Goal: Task Accomplishment & Management: Manage account settings

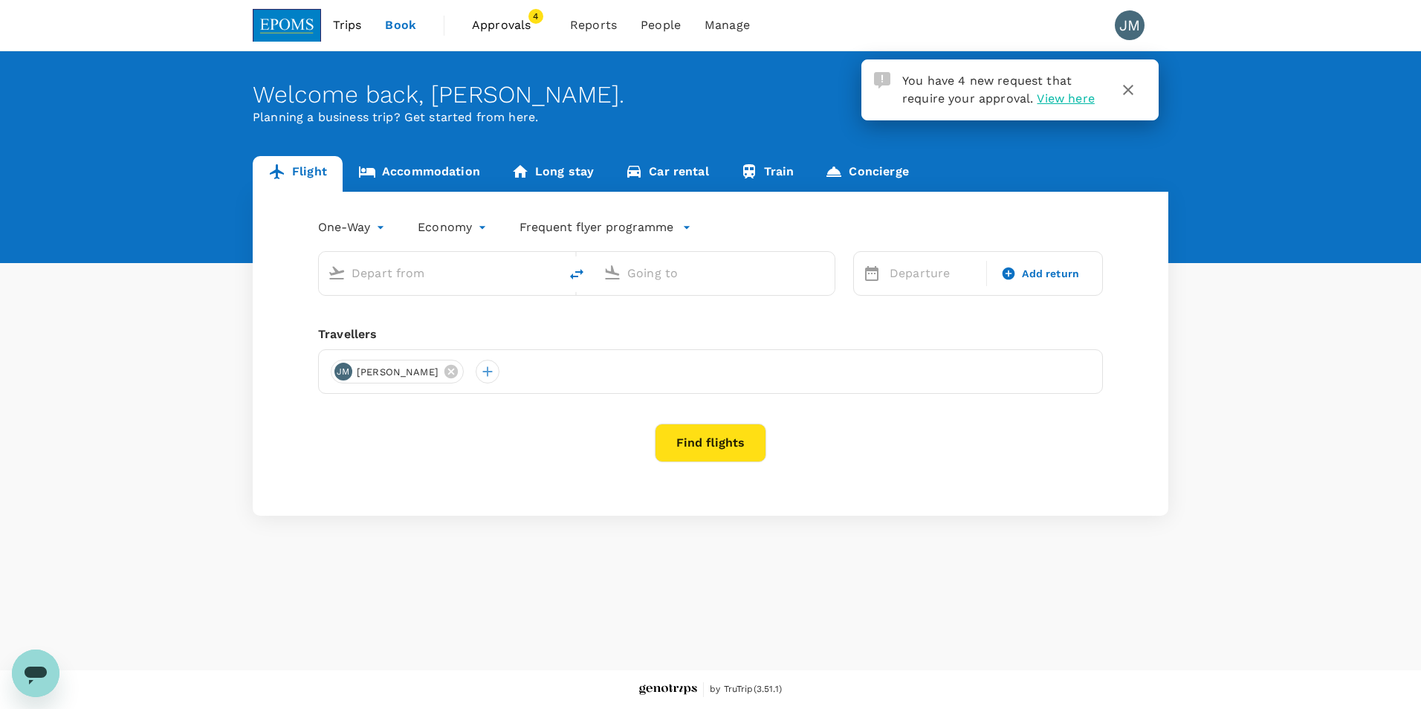
click at [496, 23] on span "Approvals" at bounding box center [509, 25] width 74 height 18
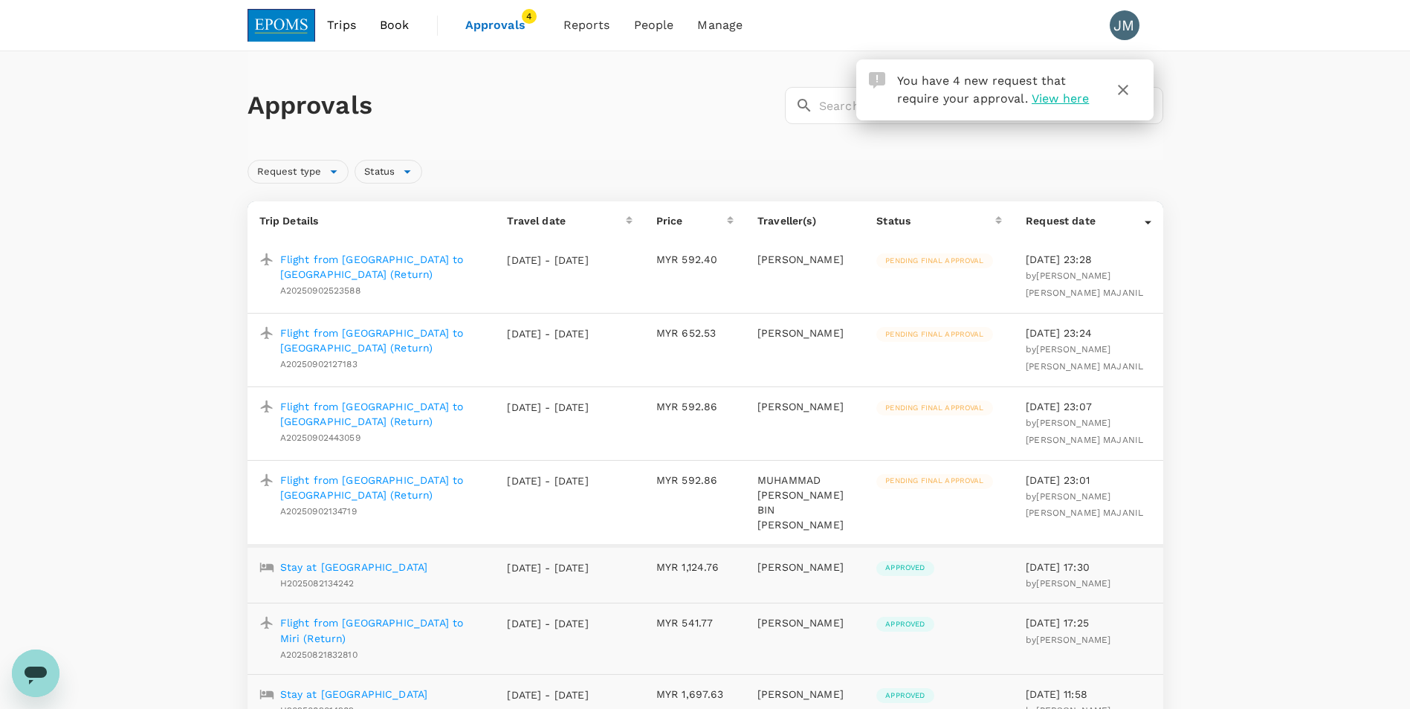
click at [1063, 102] on span "View here" at bounding box center [1060, 98] width 57 height 14
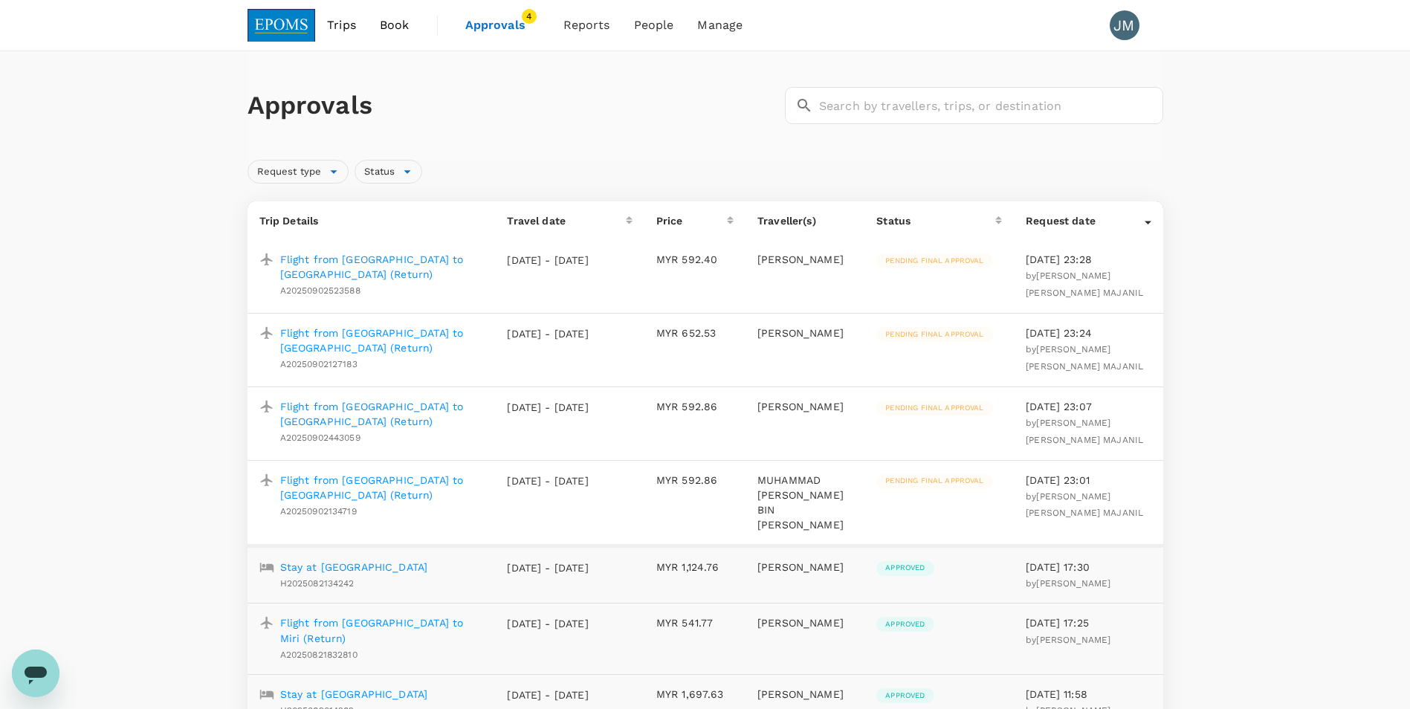
click at [387, 262] on p "Flight from Kota Kinabalu to Miri (Return)" at bounding box center [382, 267] width 204 height 30
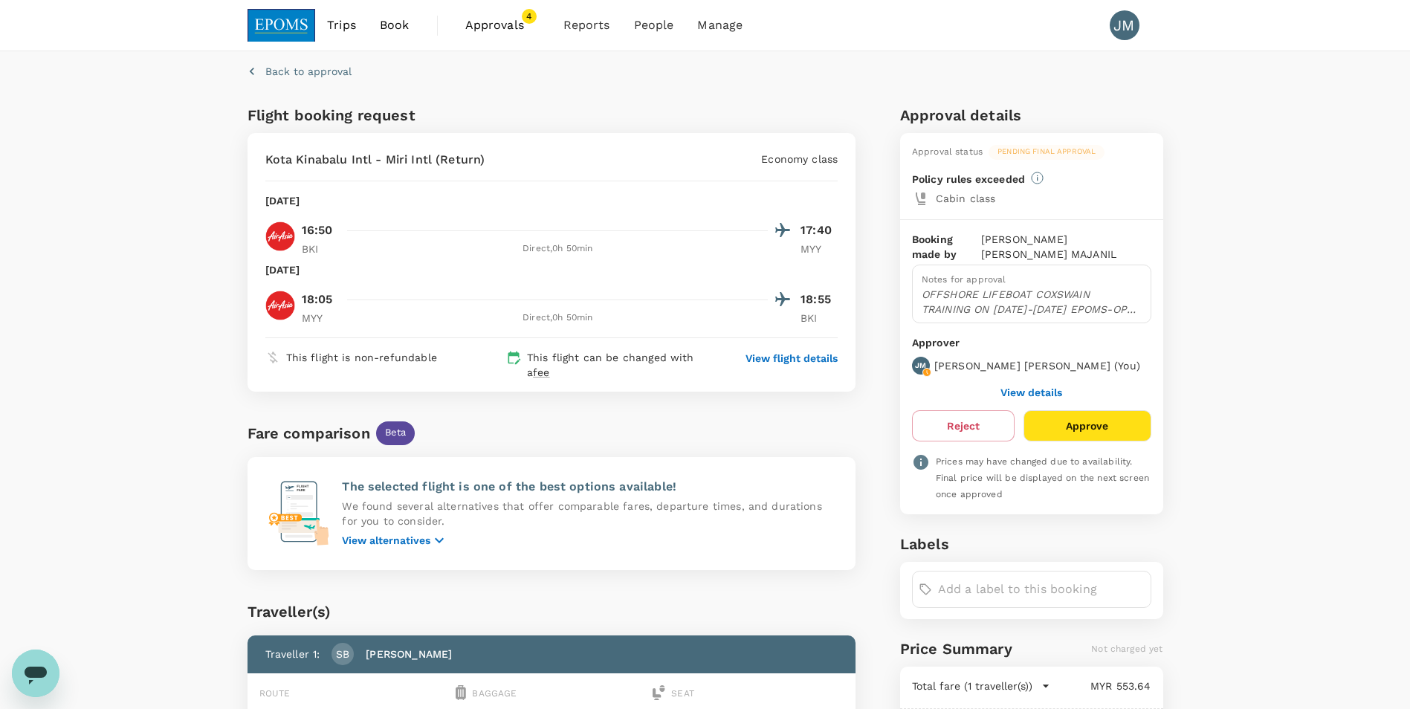
click at [1080, 411] on button "Approve" at bounding box center [1087, 425] width 127 height 31
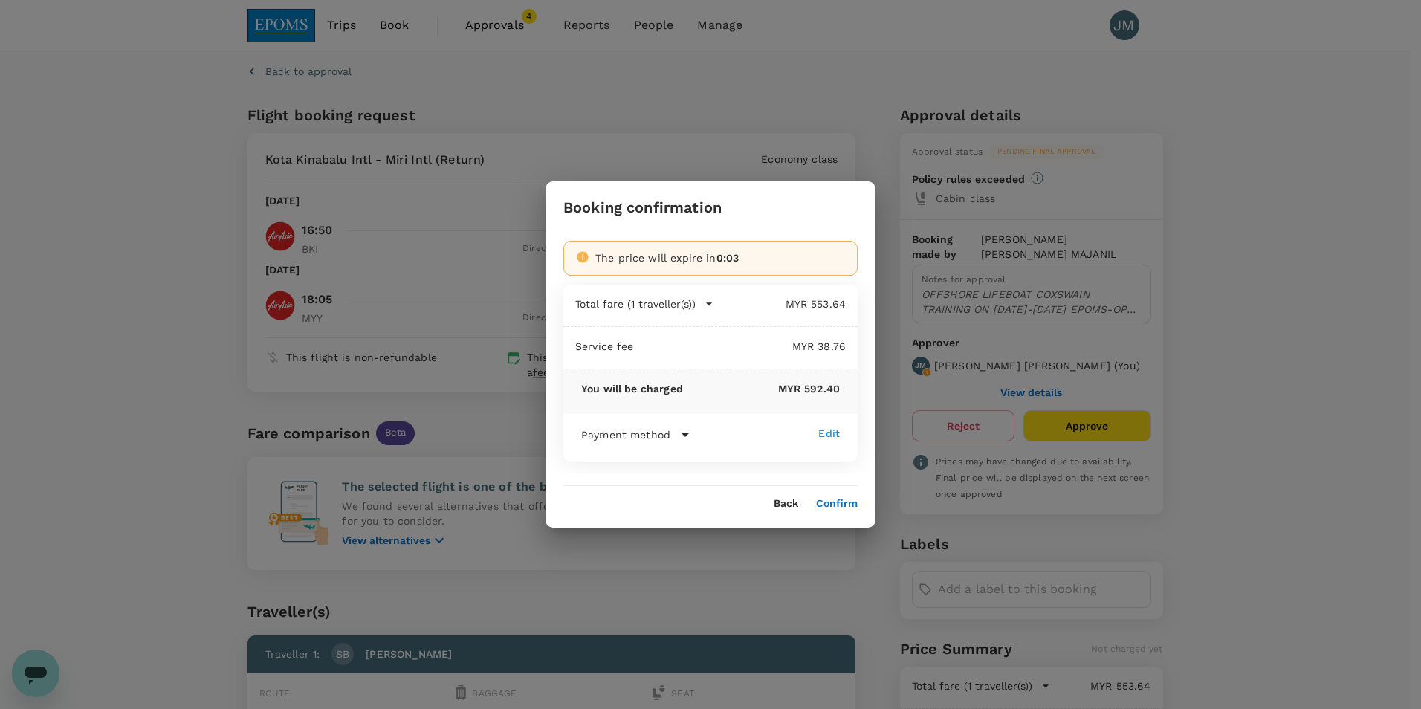
click at [840, 503] on button "Confirm" at bounding box center [837, 504] width 42 height 12
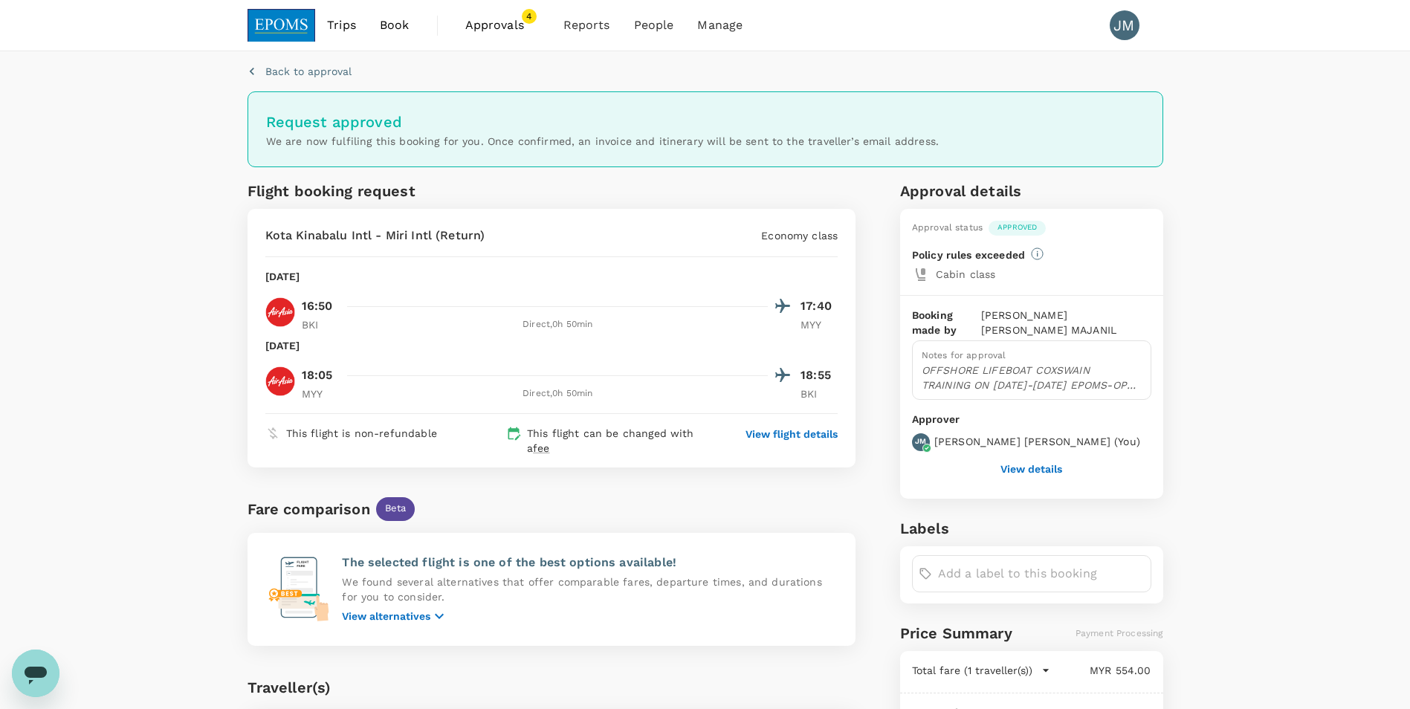
click at [501, 30] on span "Approvals" at bounding box center [502, 25] width 74 height 18
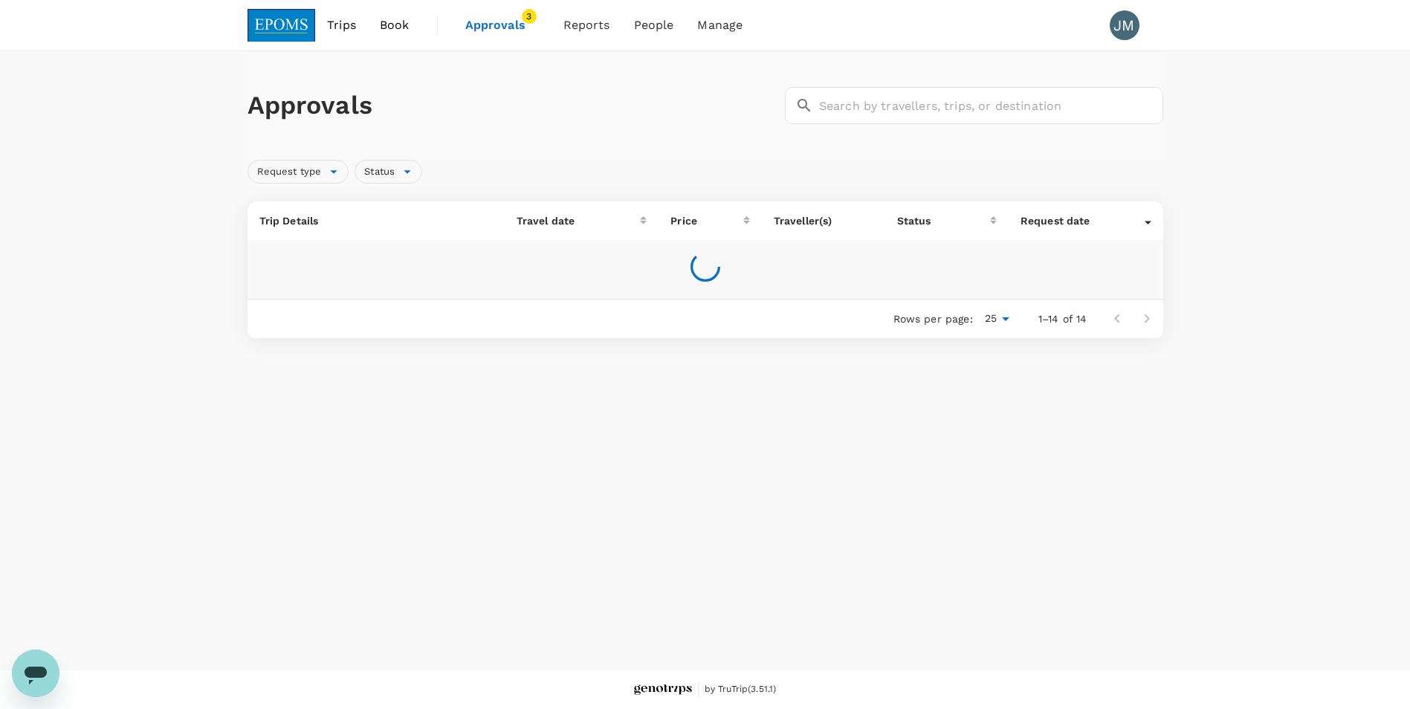
click p "Flight from Sandakan to Kota Kinabalu (Return)"
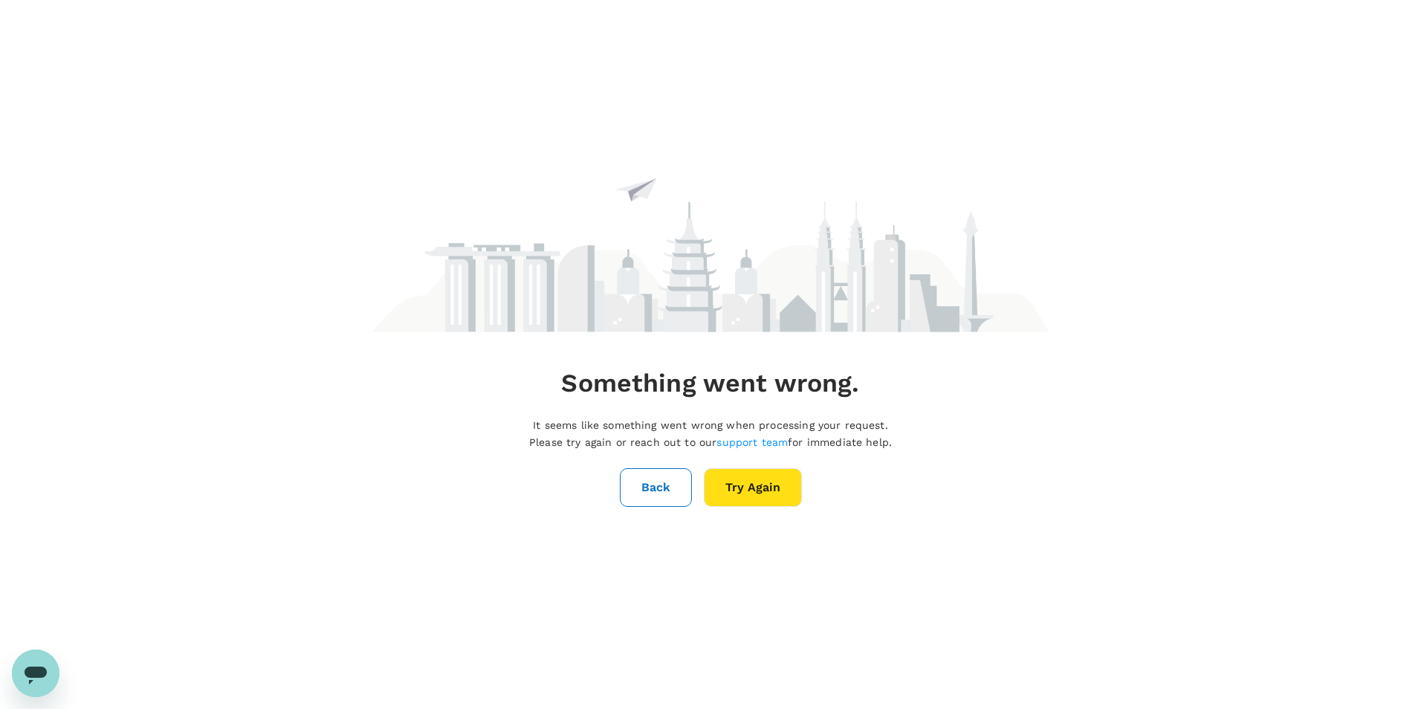
click at [740, 488] on button "Try Again" at bounding box center [753, 487] width 98 height 39
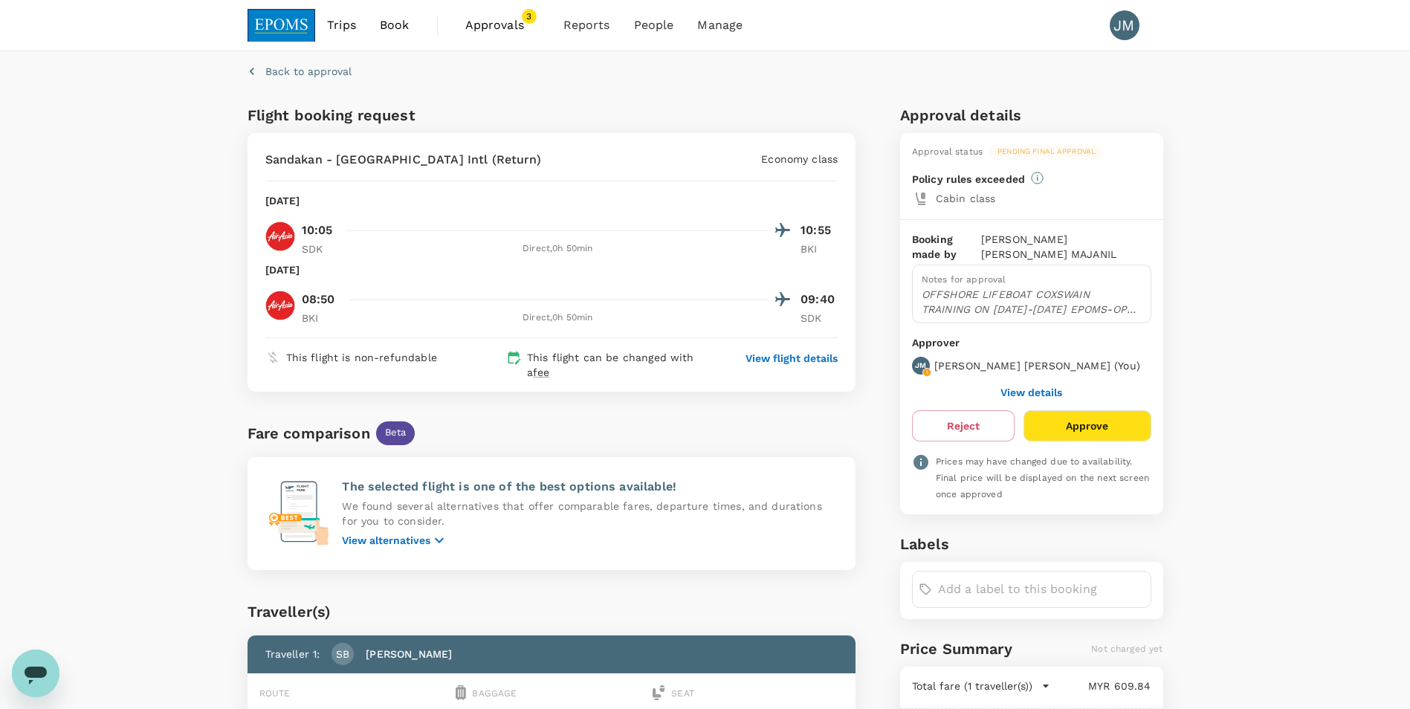
scroll to position [74, 0]
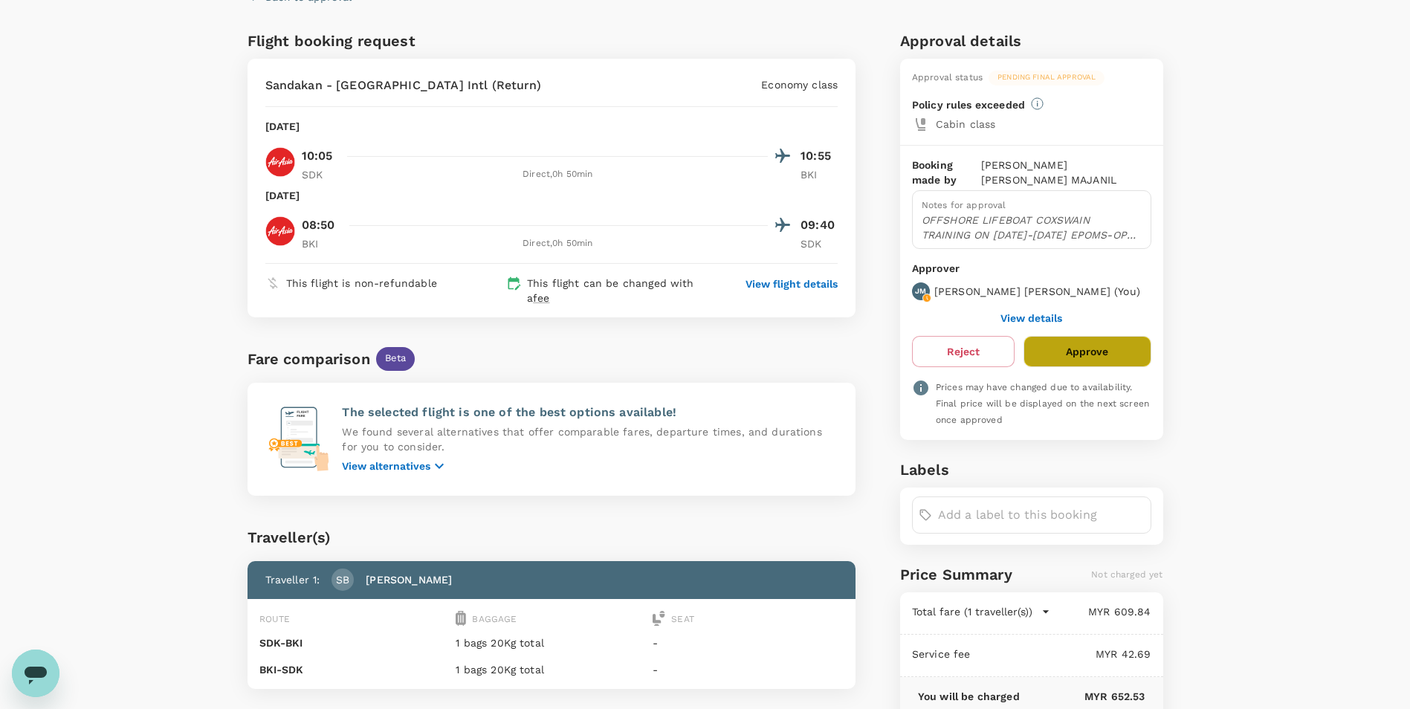
click at [1088, 336] on button "Approve" at bounding box center [1087, 351] width 127 height 31
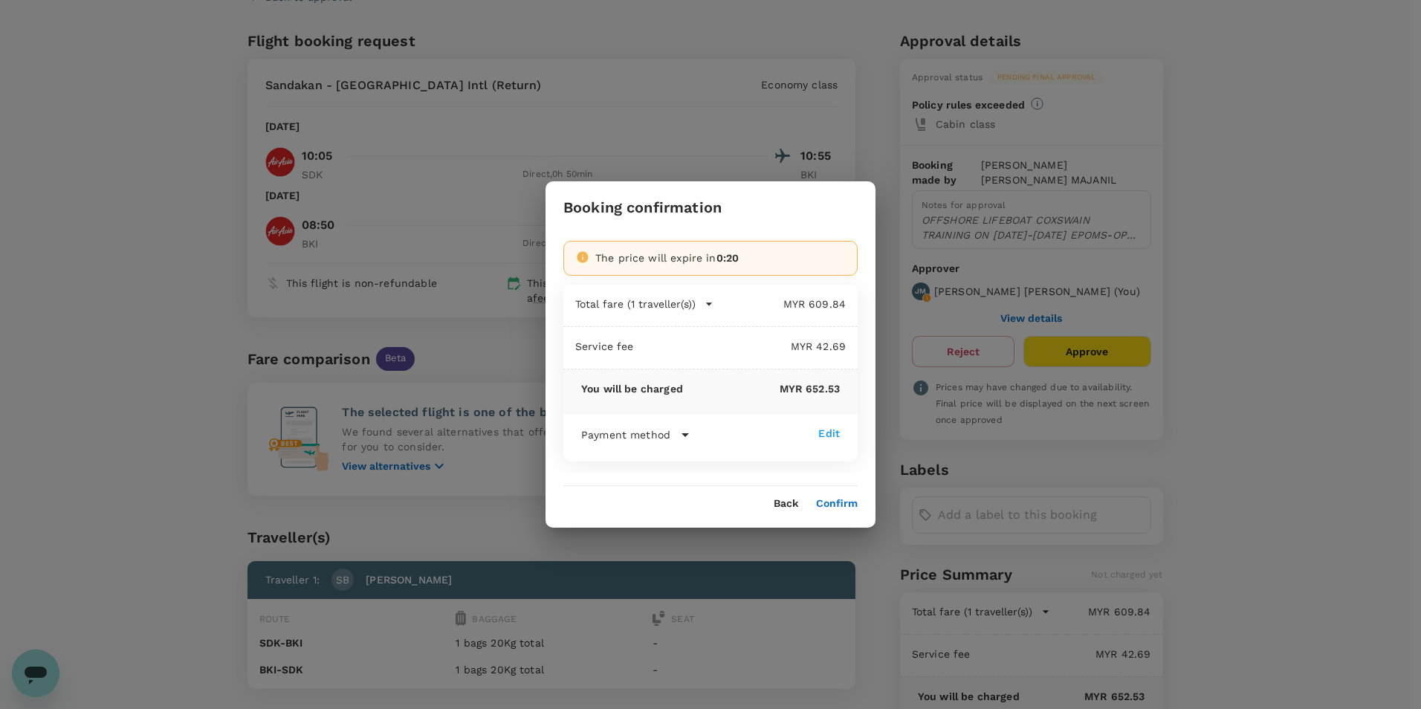
click at [838, 505] on button "Confirm" at bounding box center [837, 504] width 42 height 12
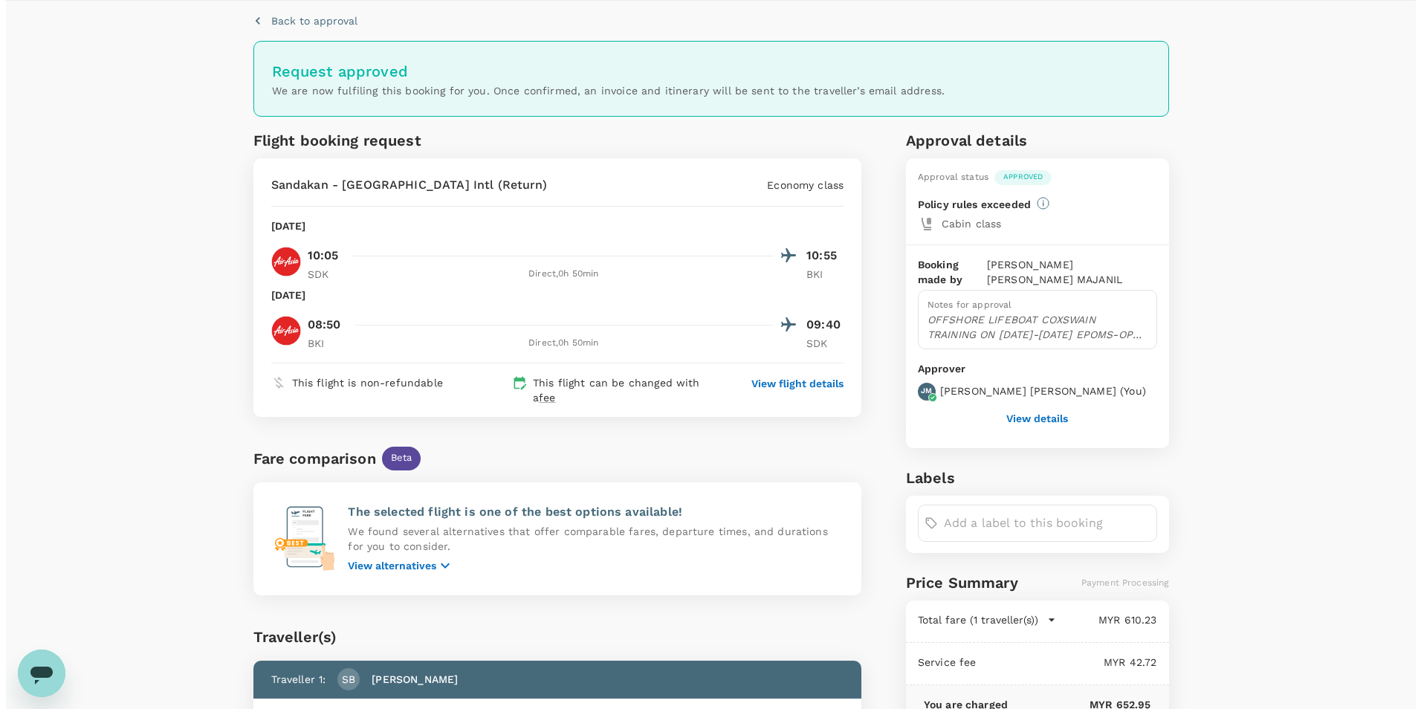
scroll to position [0, 0]
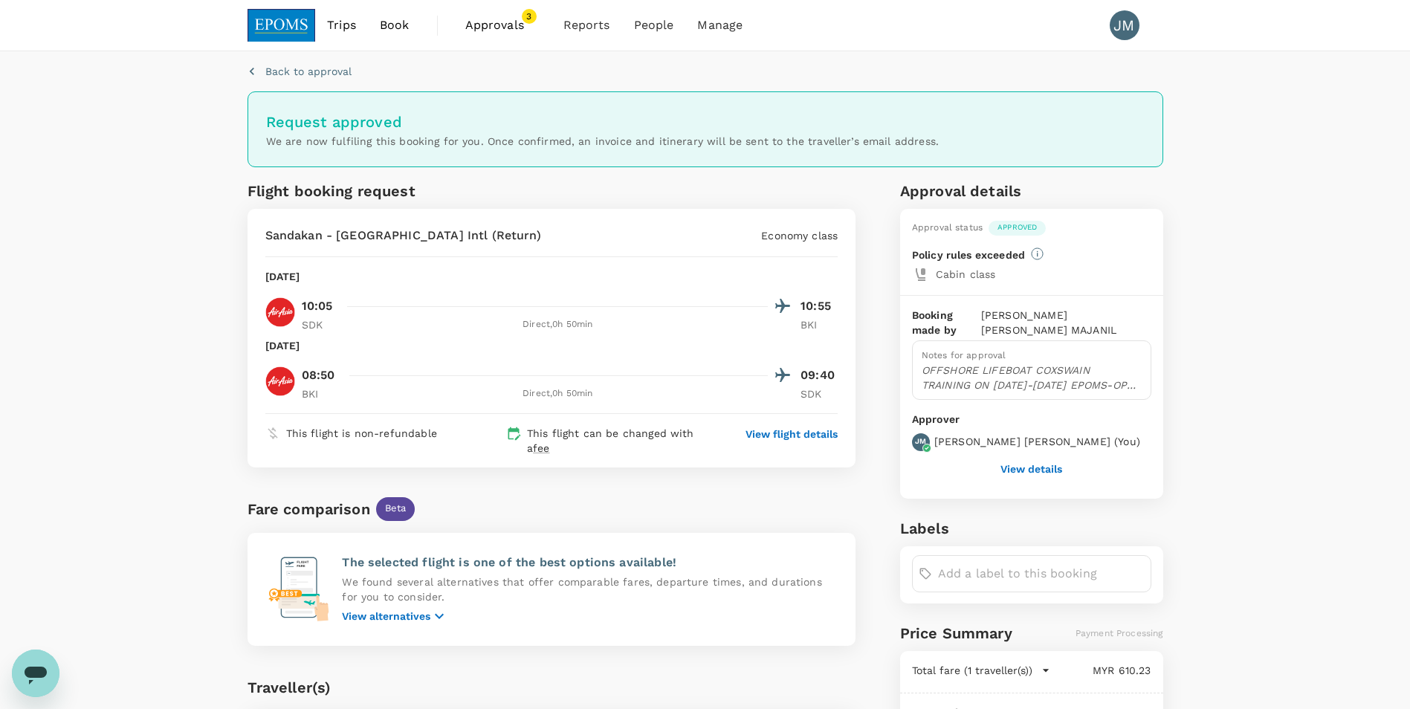
click at [1018, 463] on button "View details" at bounding box center [1032, 469] width 62 height 12
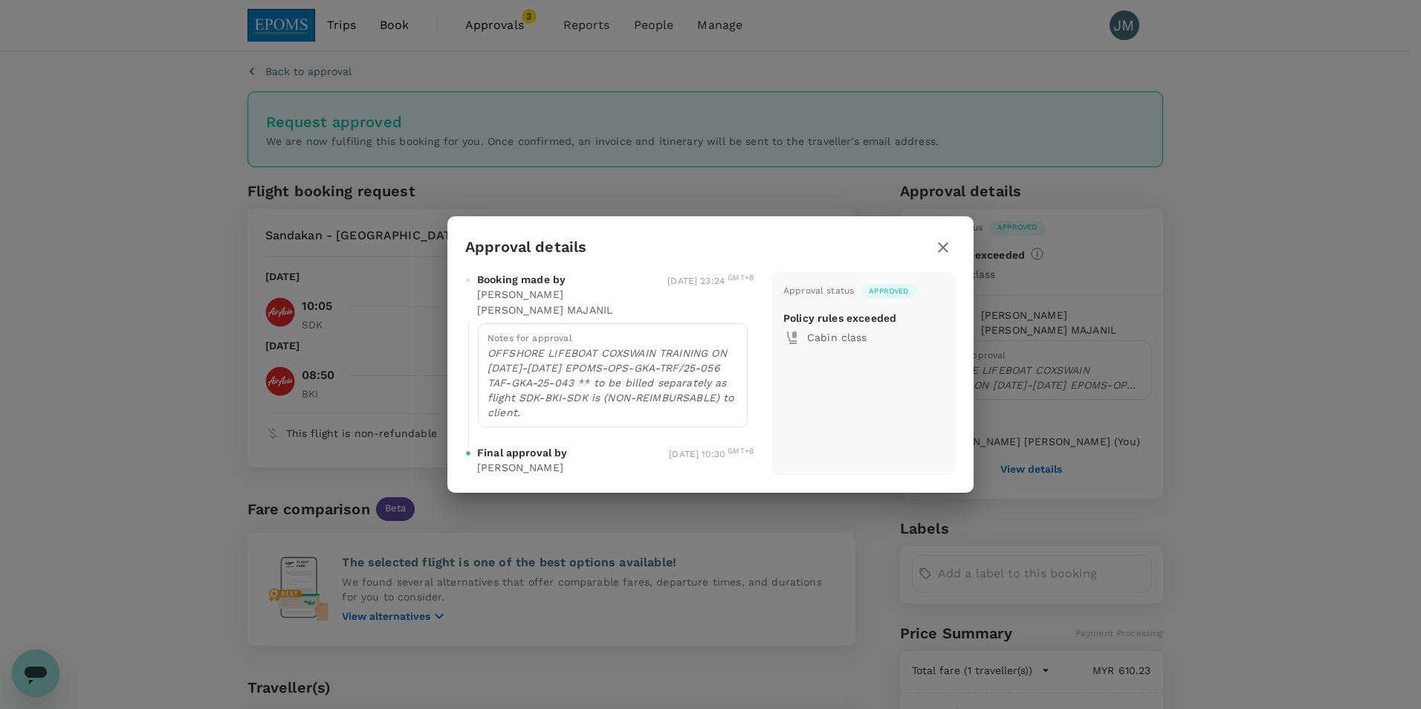
click at [940, 254] on icon "button" at bounding box center [943, 248] width 18 height 18
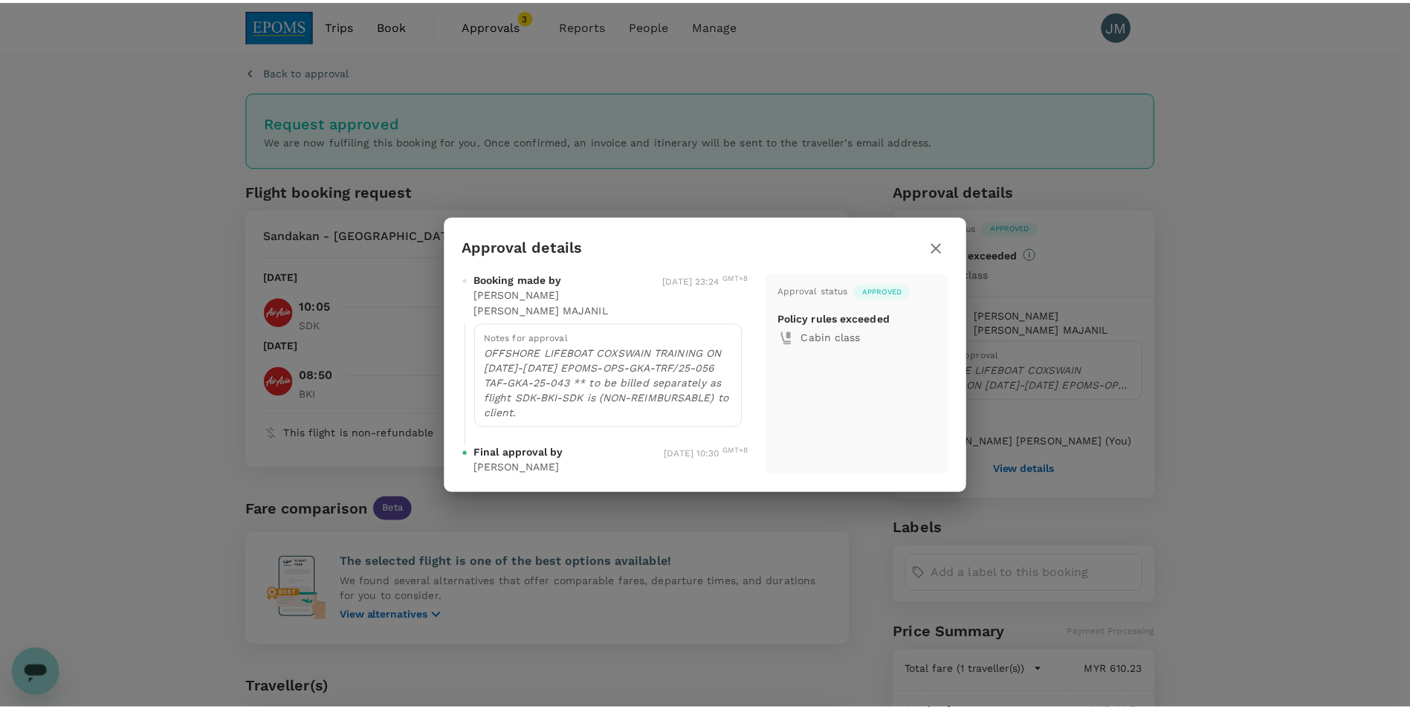
click at [511, 28] on span "Approvals" at bounding box center [502, 25] width 74 height 18
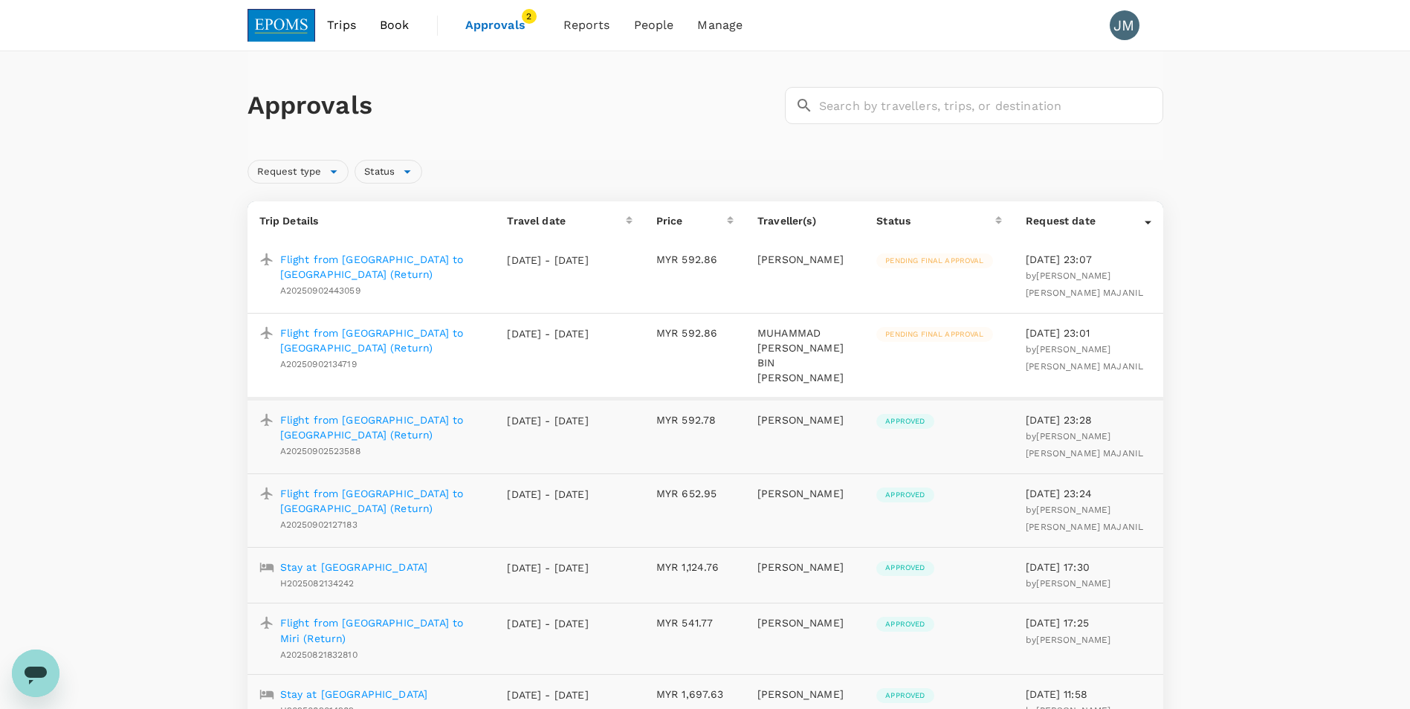
click at [387, 262] on p "Flight from Kota Kinabalu to Miri (Return)" at bounding box center [382, 267] width 204 height 30
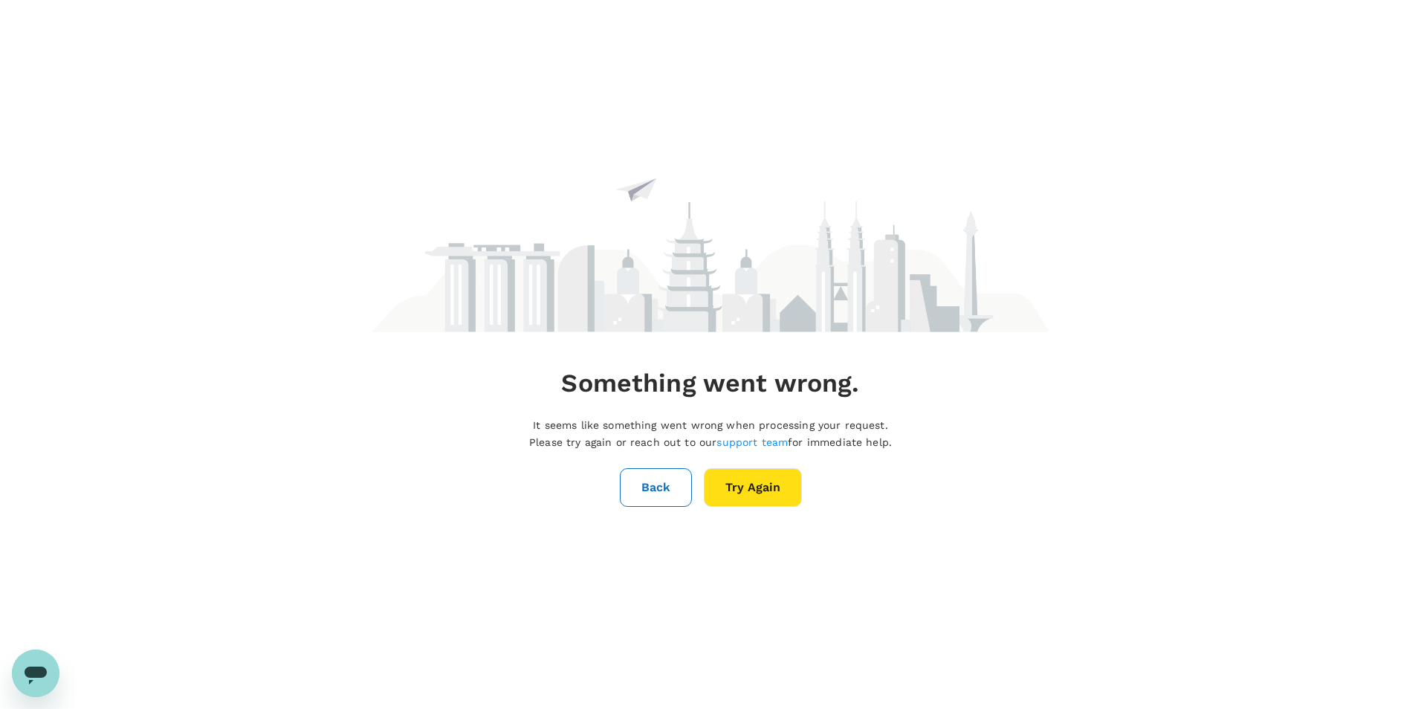
click at [746, 485] on button "Try Again" at bounding box center [753, 487] width 98 height 39
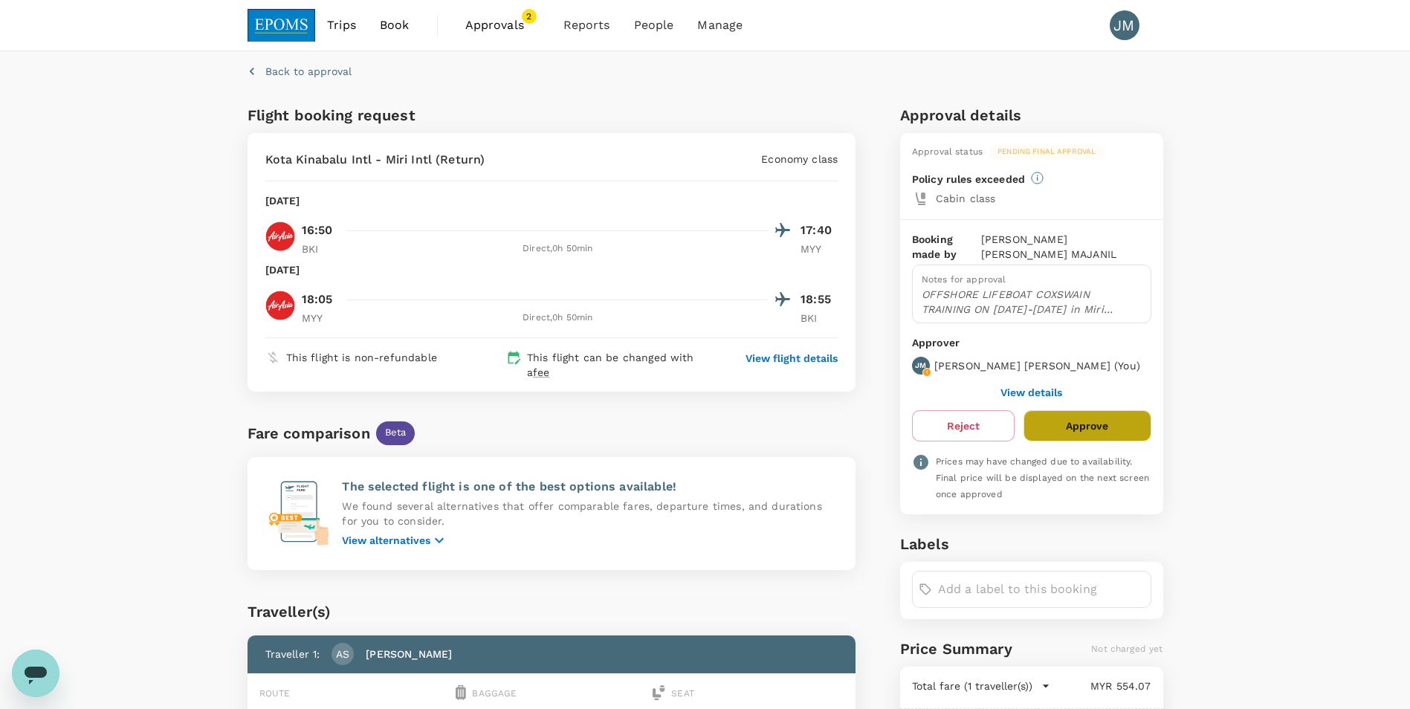
click at [1090, 413] on button "Approve" at bounding box center [1087, 425] width 127 height 31
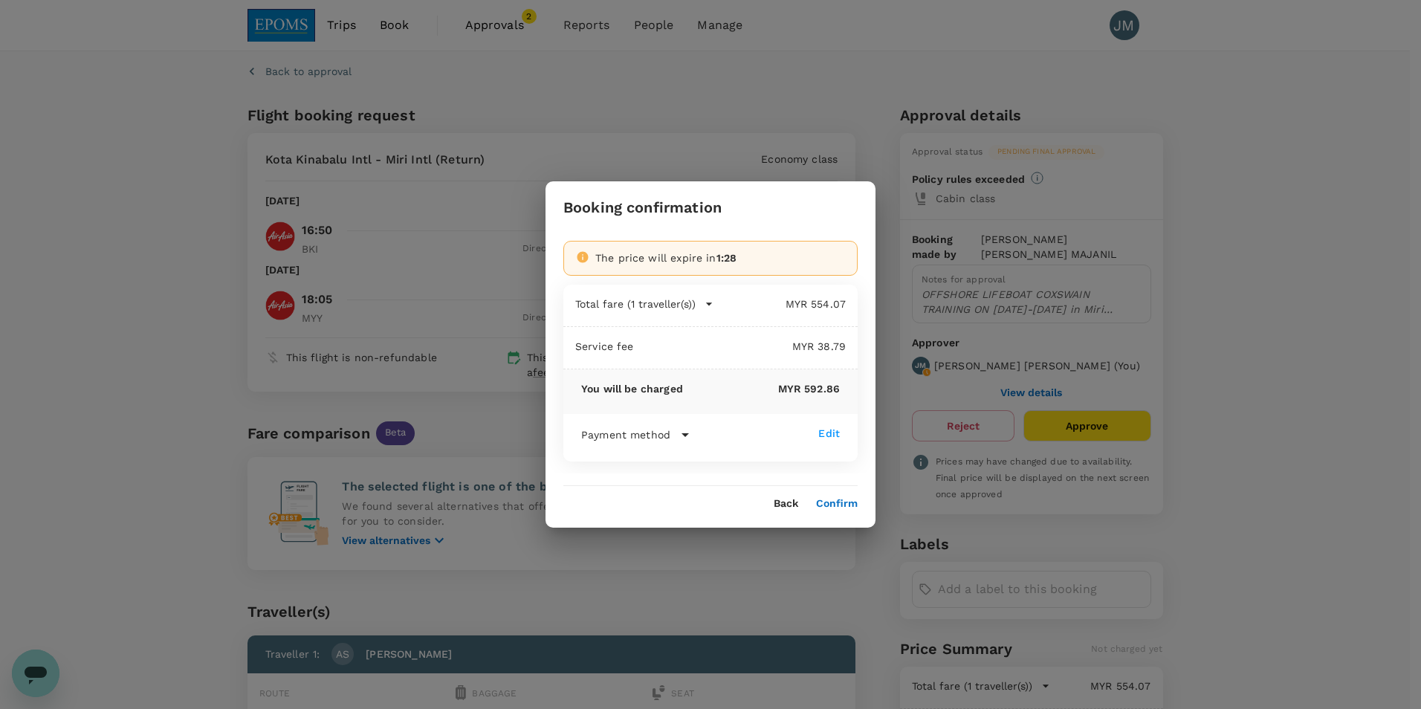
click at [847, 504] on button "Confirm" at bounding box center [837, 504] width 42 height 12
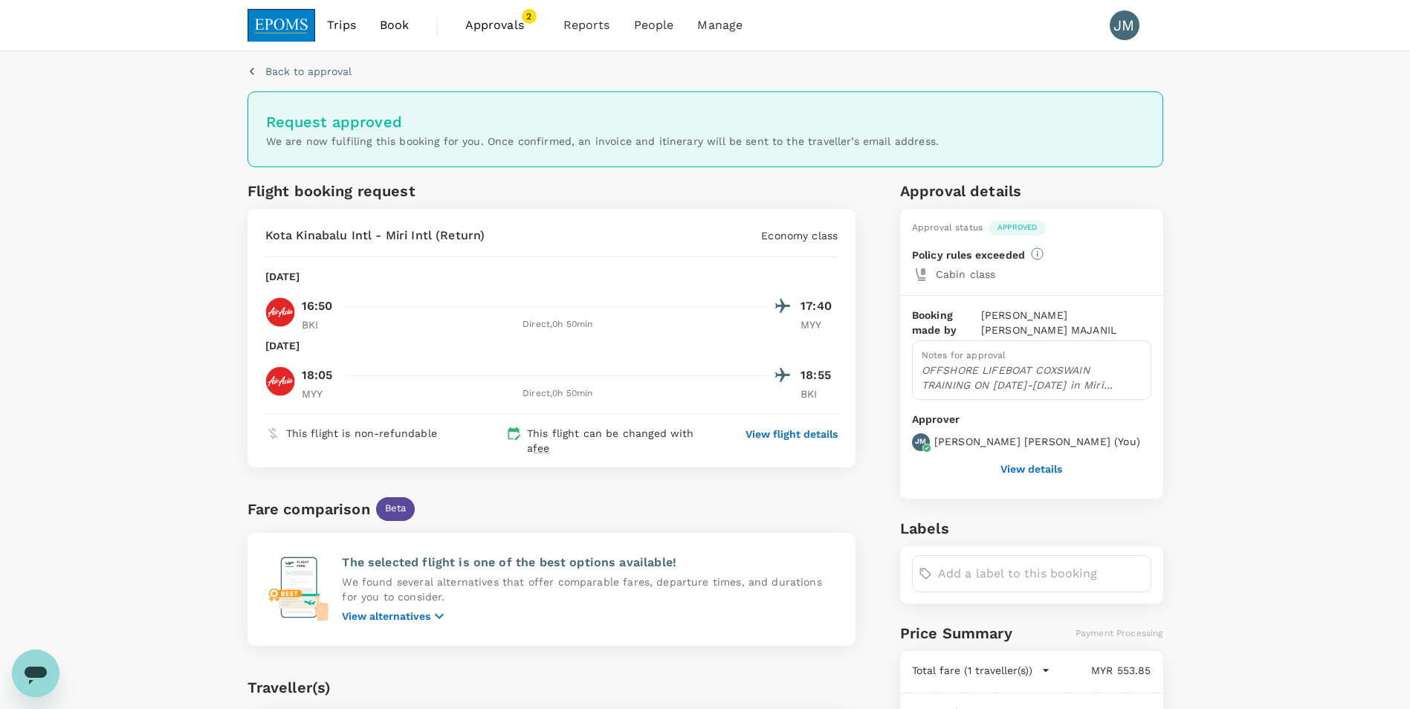
click at [514, 22] on span "Approvals" at bounding box center [502, 25] width 74 height 18
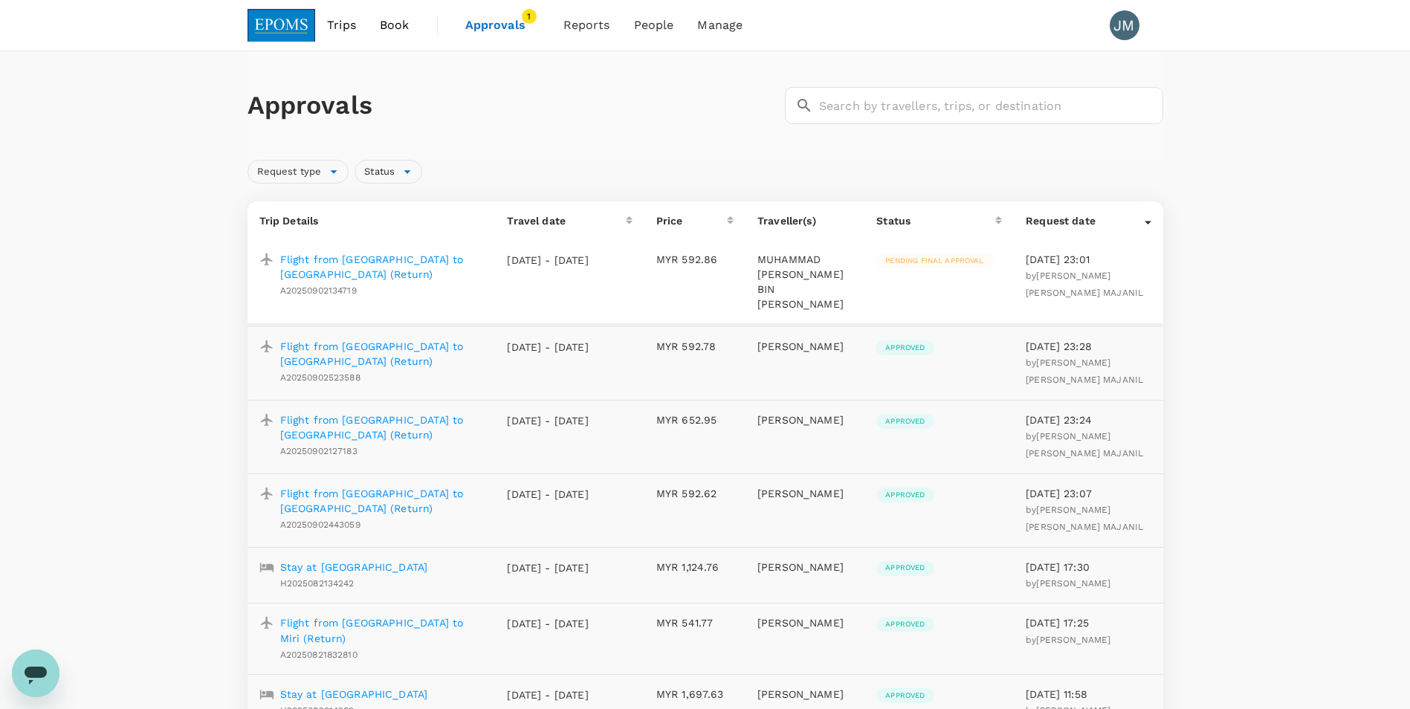
click at [347, 259] on p "Flight from [GEOGRAPHIC_DATA] to [GEOGRAPHIC_DATA] (Return)" at bounding box center [382, 267] width 204 height 30
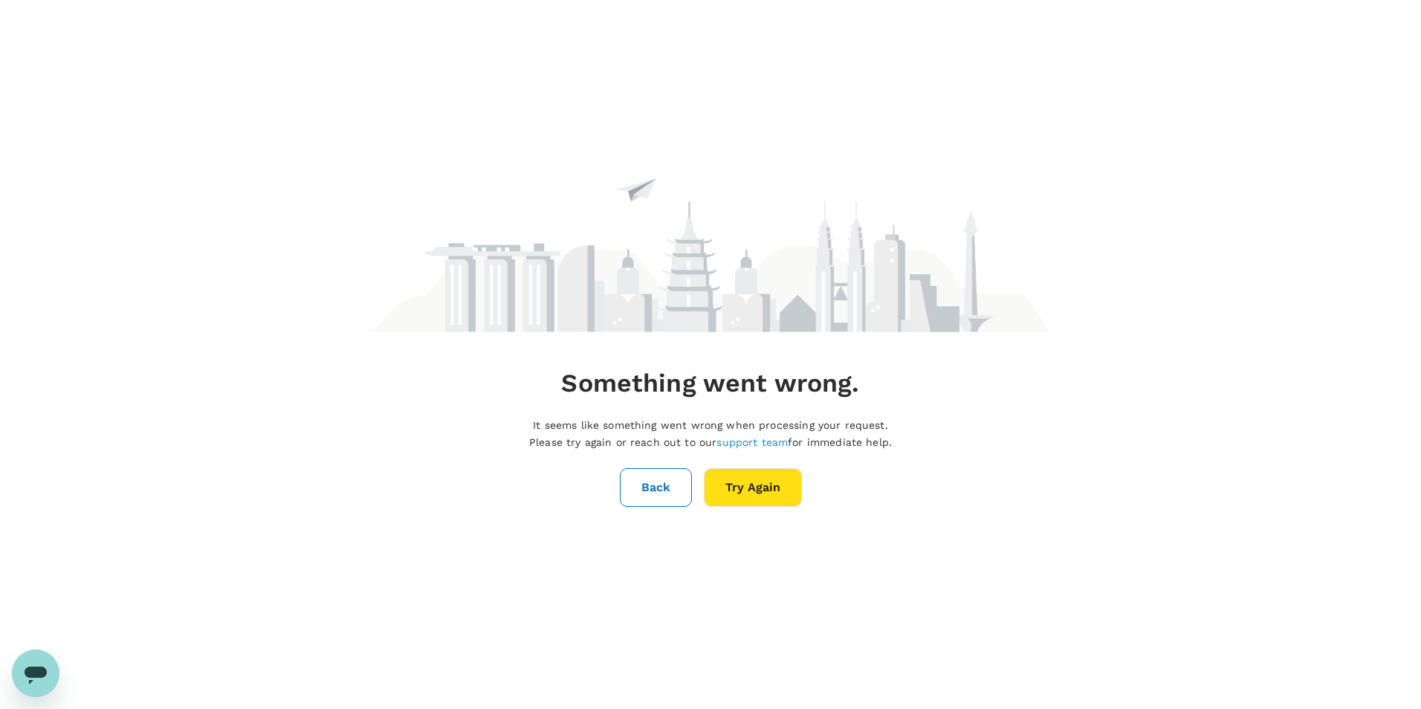
click at [758, 494] on button "Try Again" at bounding box center [753, 487] width 98 height 39
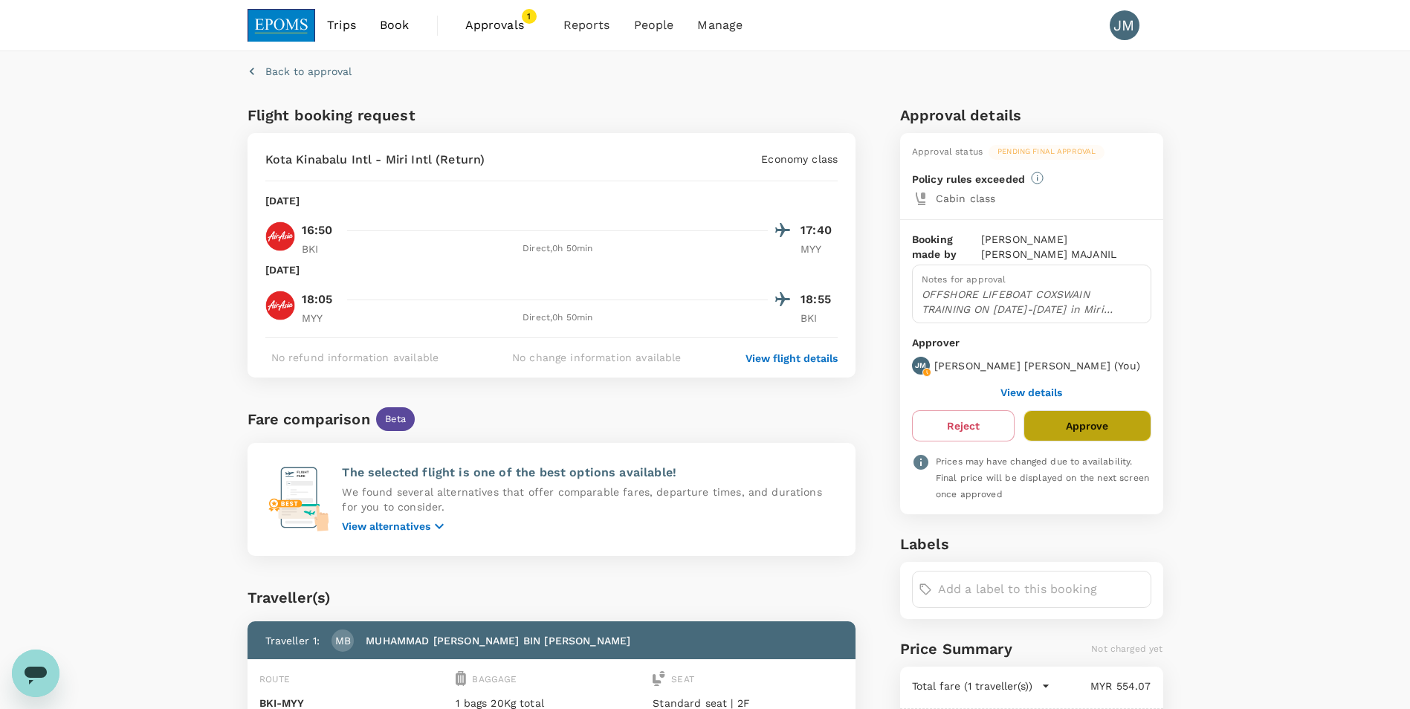
click at [1099, 413] on button "Approve" at bounding box center [1087, 425] width 127 height 31
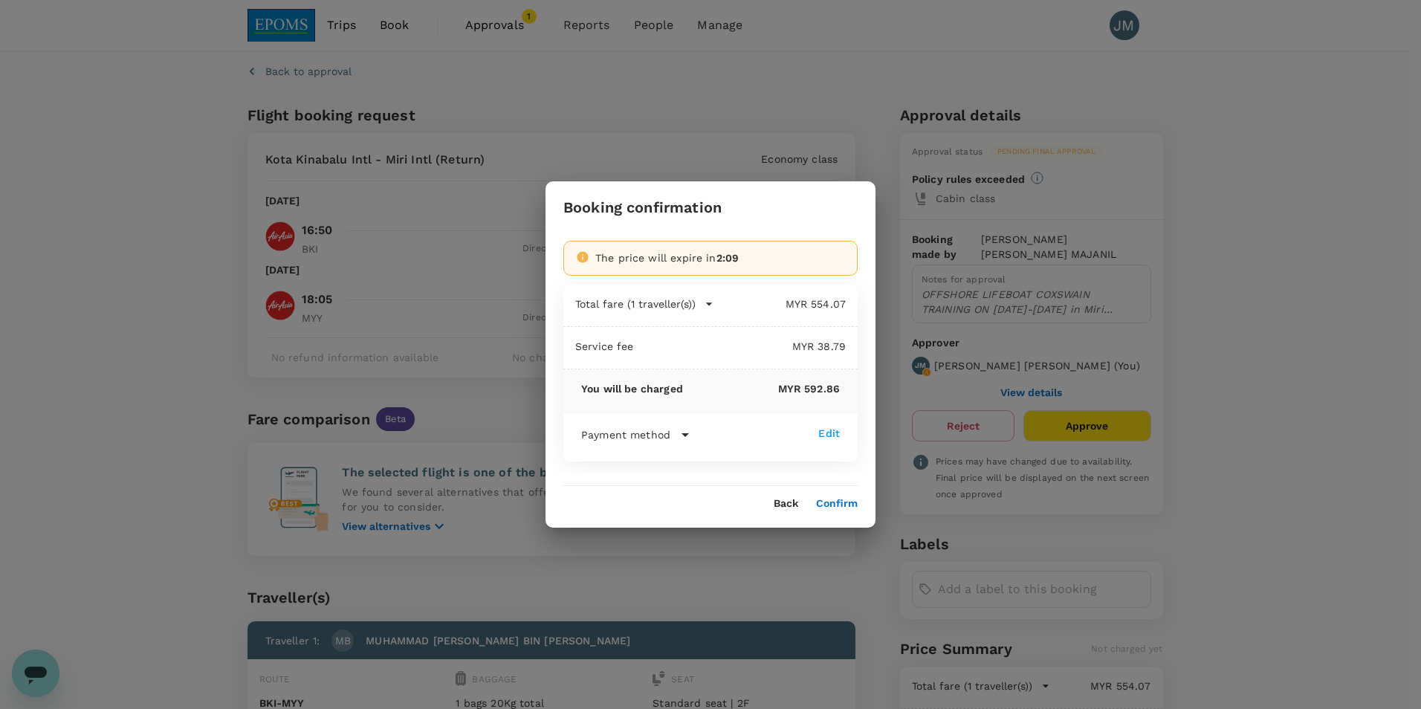
click at [839, 502] on button "Confirm" at bounding box center [837, 504] width 42 height 12
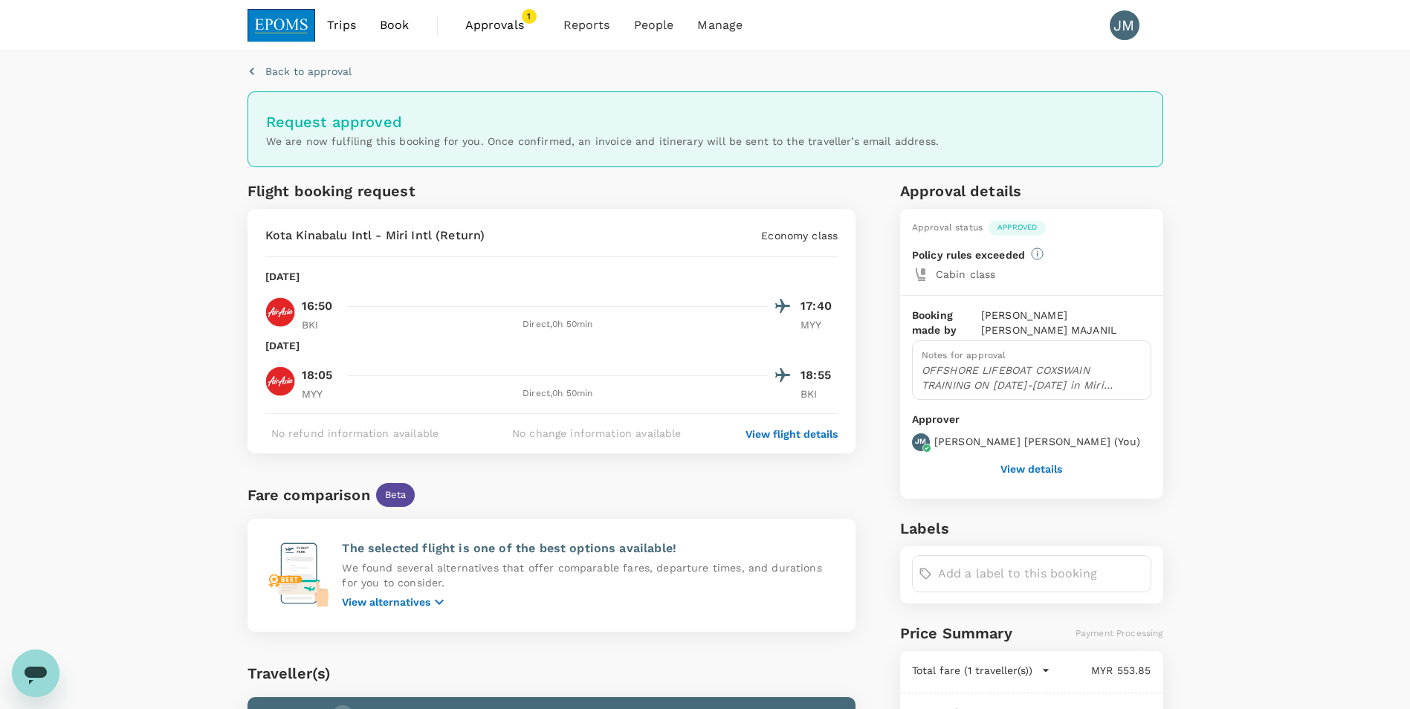
click at [524, 22] on span "1" at bounding box center [529, 16] width 15 height 15
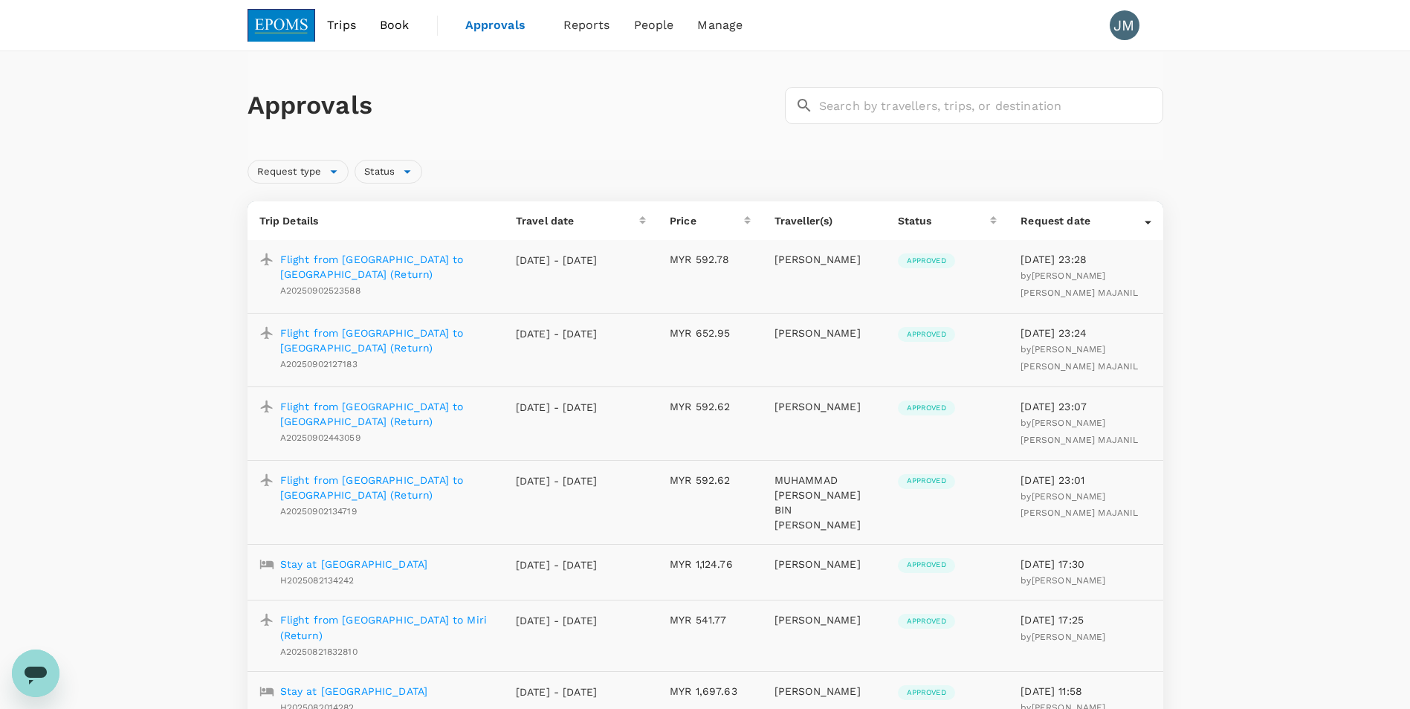
click at [291, 28] on img at bounding box center [282, 25] width 68 height 33
